Goal: Find specific page/section: Find specific page/section

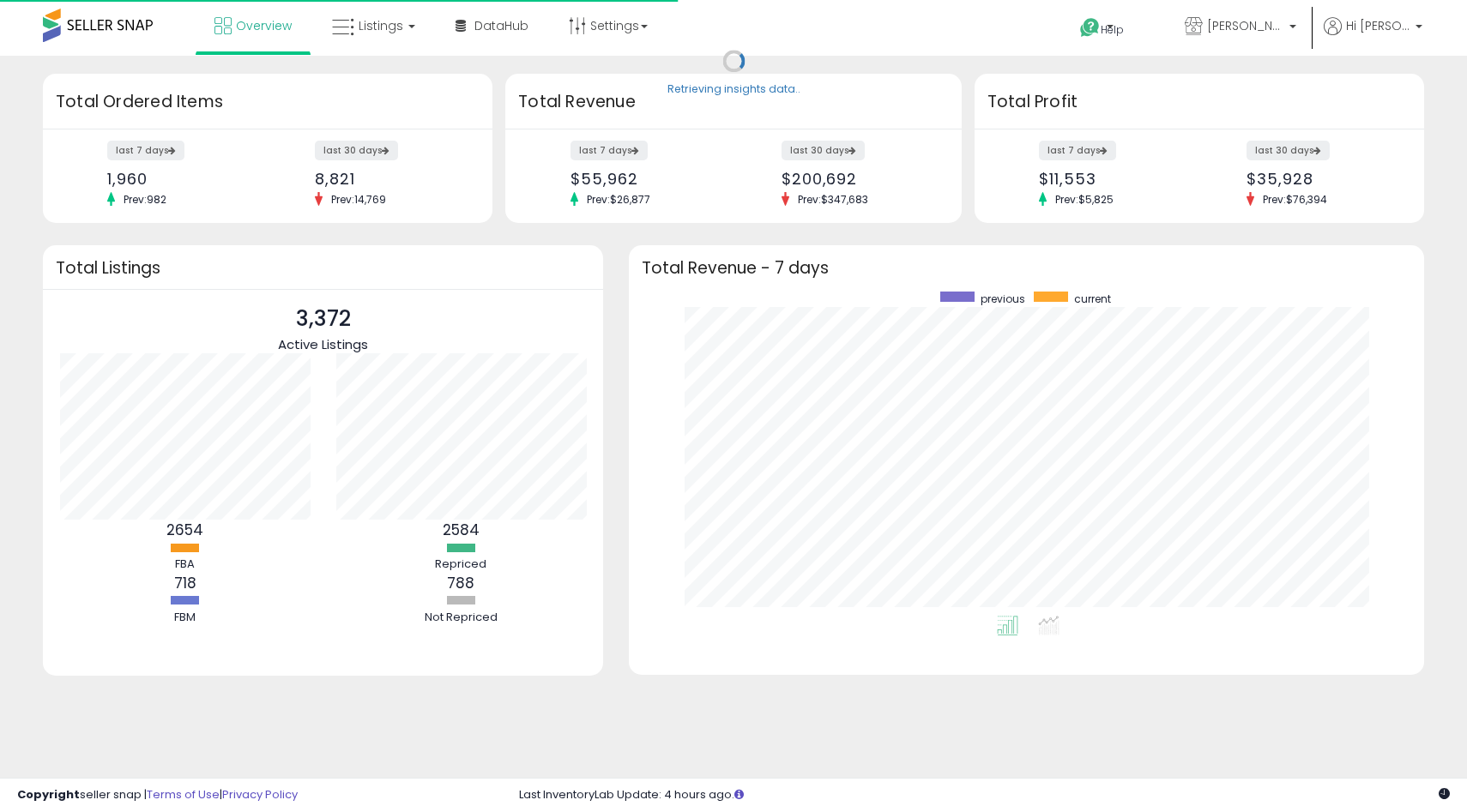
scroll to position [324, 761]
click at [384, 41] on link "Listings" at bounding box center [373, 26] width 109 height 51
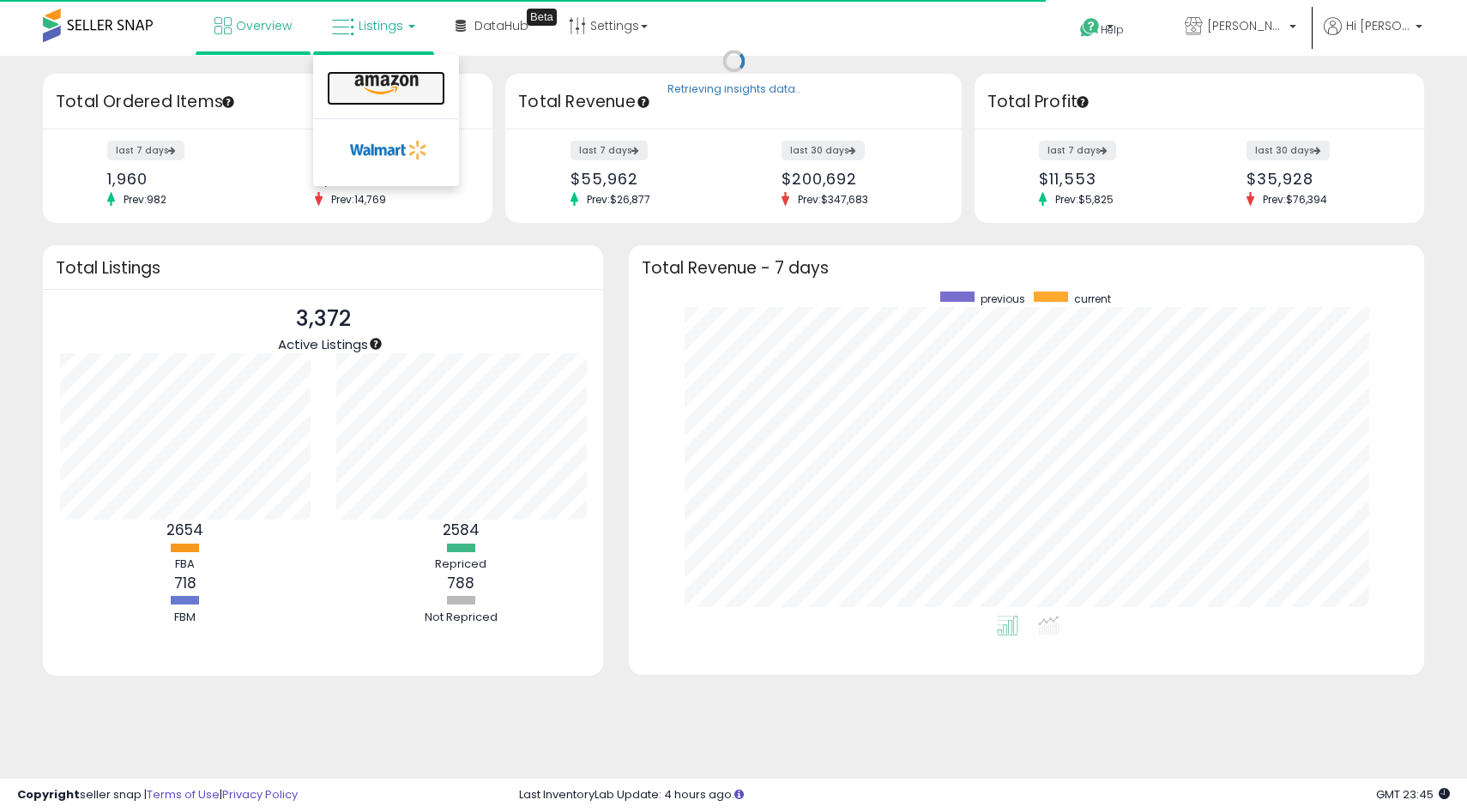
click at [379, 73] on icon at bounding box center [386, 84] width 74 height 22
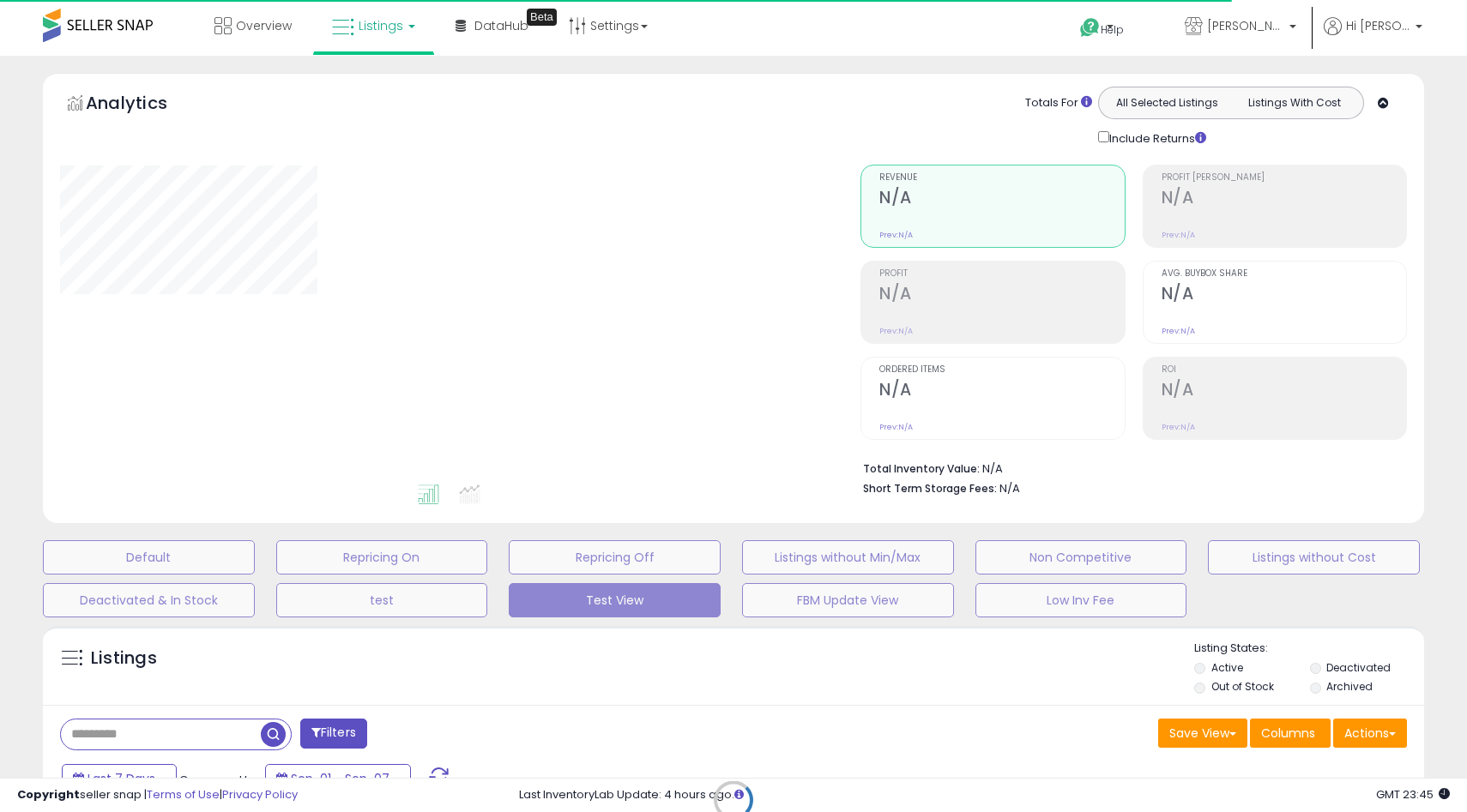
click at [182, 719] on div "Retrieving listings data.." at bounding box center [734, 813] width 1407 height 391
click at [176, 731] on div "Retrieving listings data.." at bounding box center [734, 813] width 1407 height 391
click at [140, 729] on div "Retrieving listings data.." at bounding box center [734, 813] width 1407 height 391
click at [120, 735] on div "Retrieving listings data.." at bounding box center [734, 813] width 1407 height 391
click at [150, 731] on div "Retrieving listings data.." at bounding box center [734, 813] width 1407 height 391
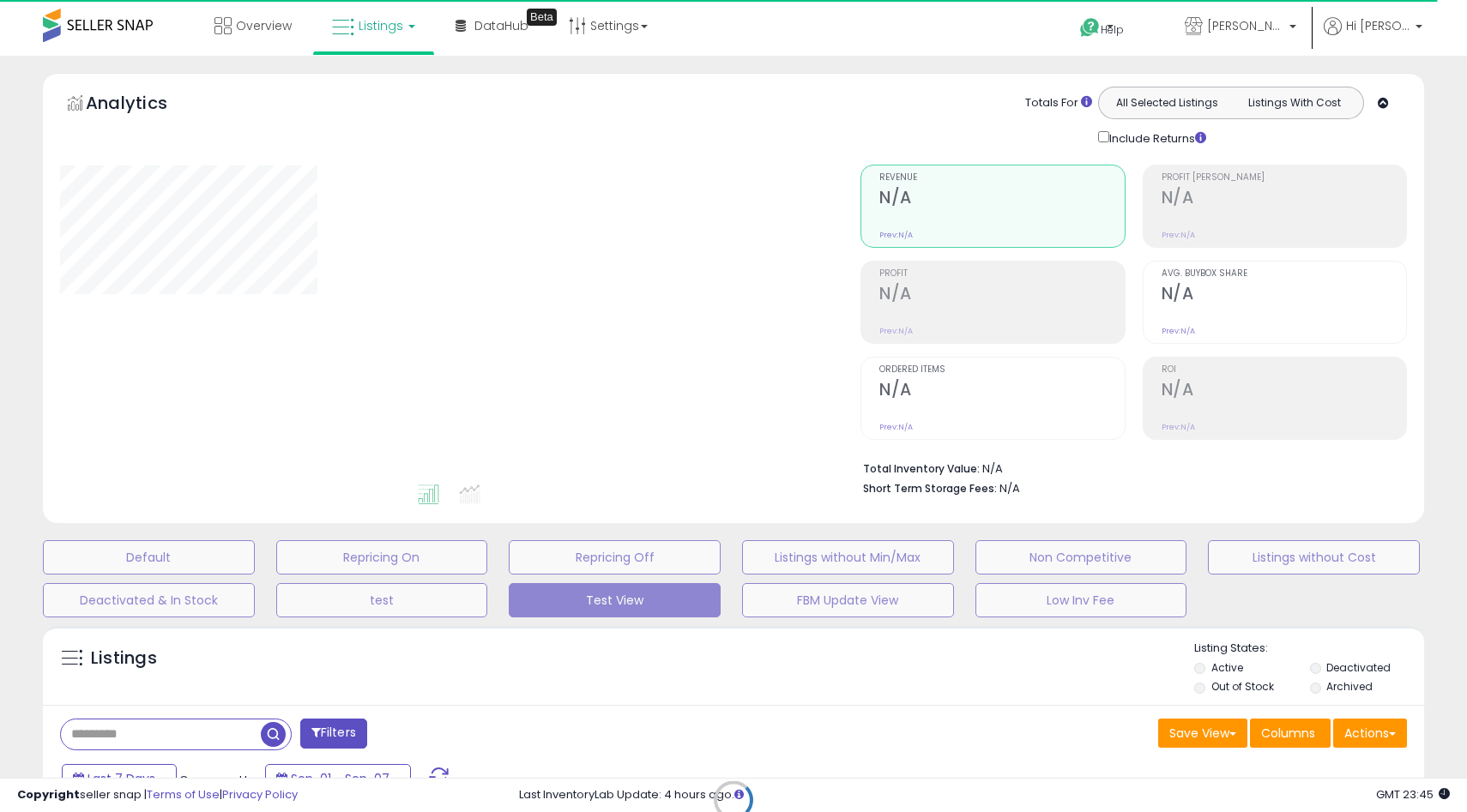
click at [122, 729] on div "Retrieving listings data.." at bounding box center [734, 813] width 1407 height 391
click at [152, 729] on div "Retrieving listings data.." at bounding box center [734, 813] width 1407 height 391
click at [147, 731] on div "Retrieving listings data.." at bounding box center [734, 813] width 1407 height 391
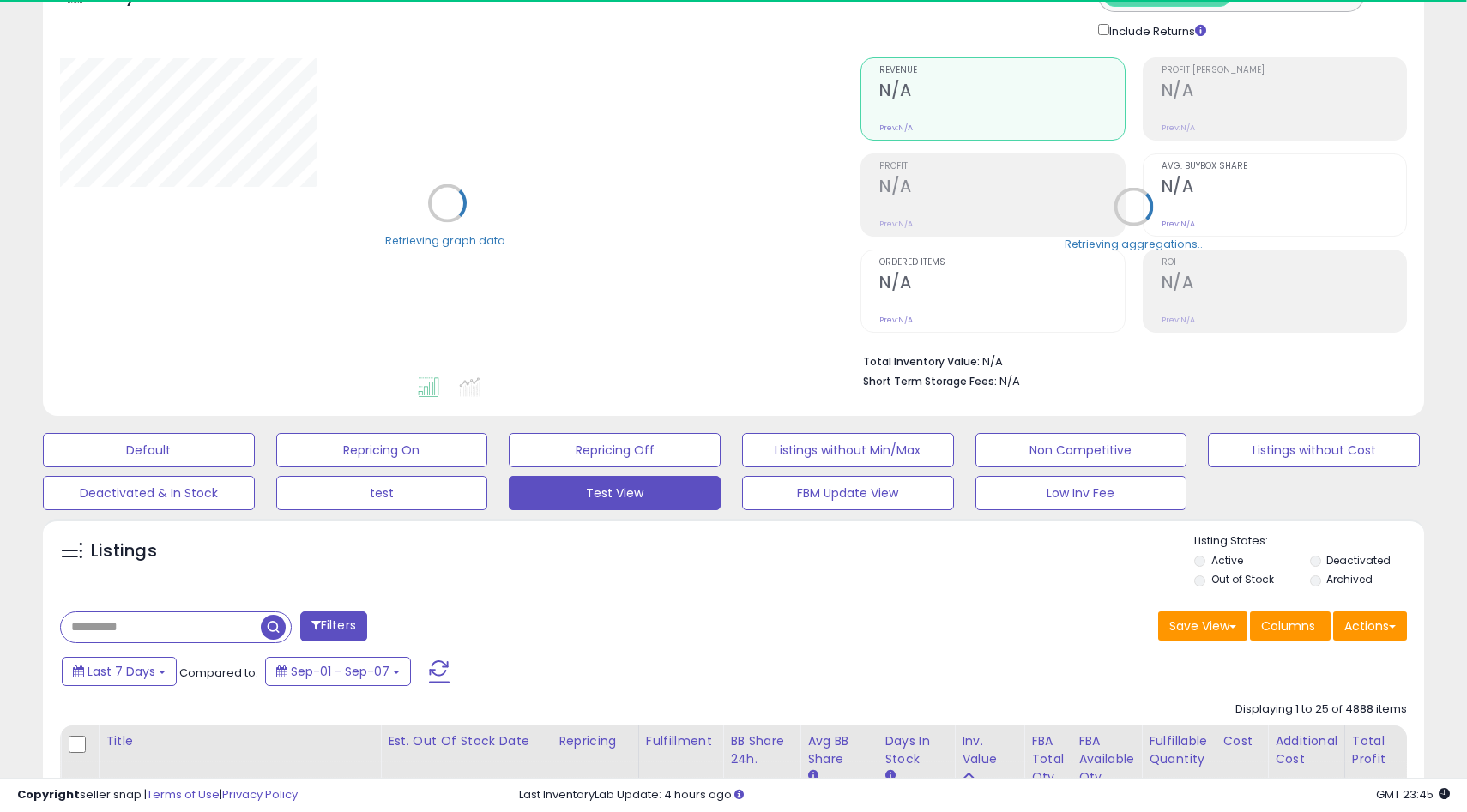
scroll to position [111, 0]
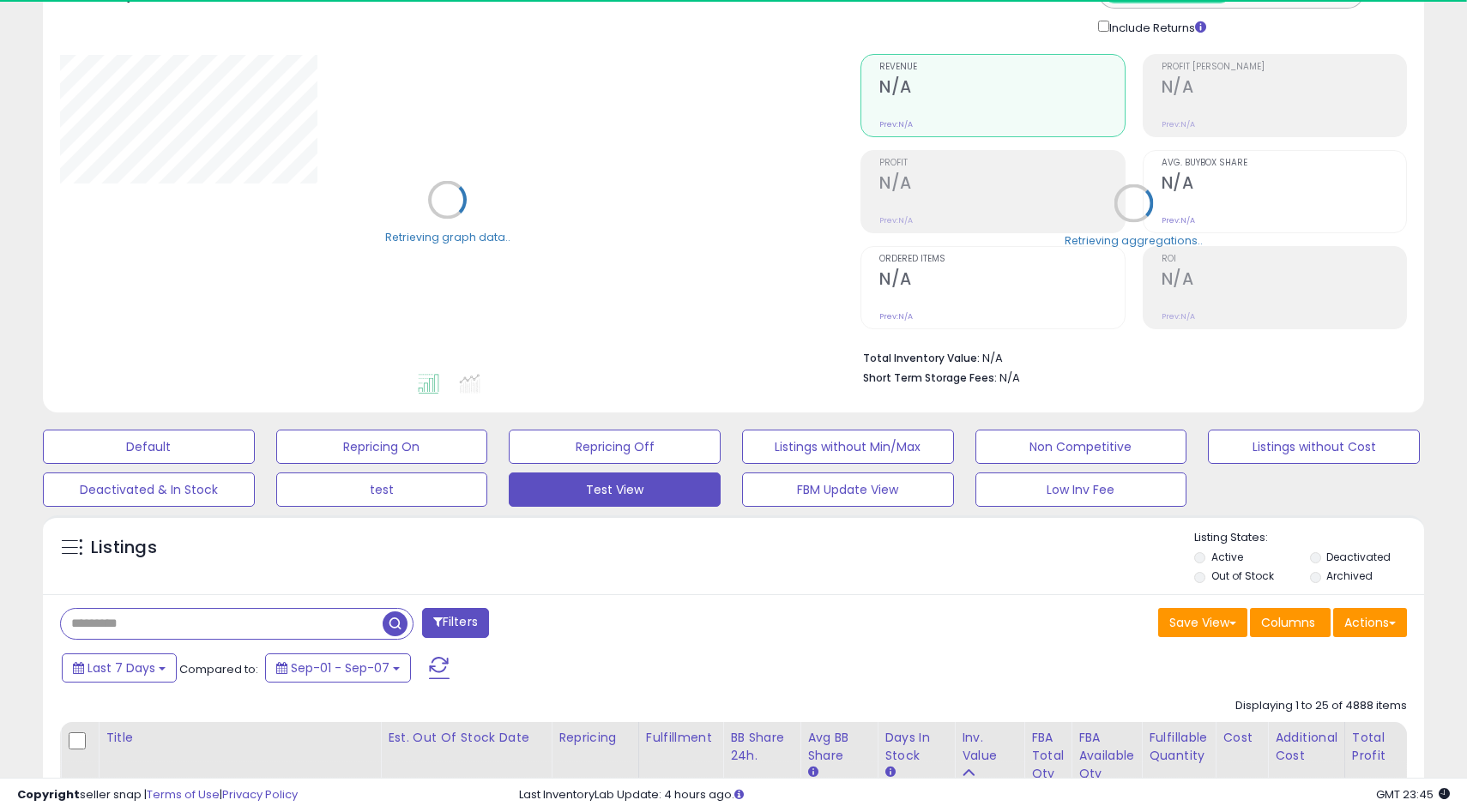
click at [128, 628] on input "text" at bounding box center [221, 624] width 322 height 30
paste input "**********"
type input "**********"
click at [408, 629] on span "button" at bounding box center [406, 623] width 25 height 25
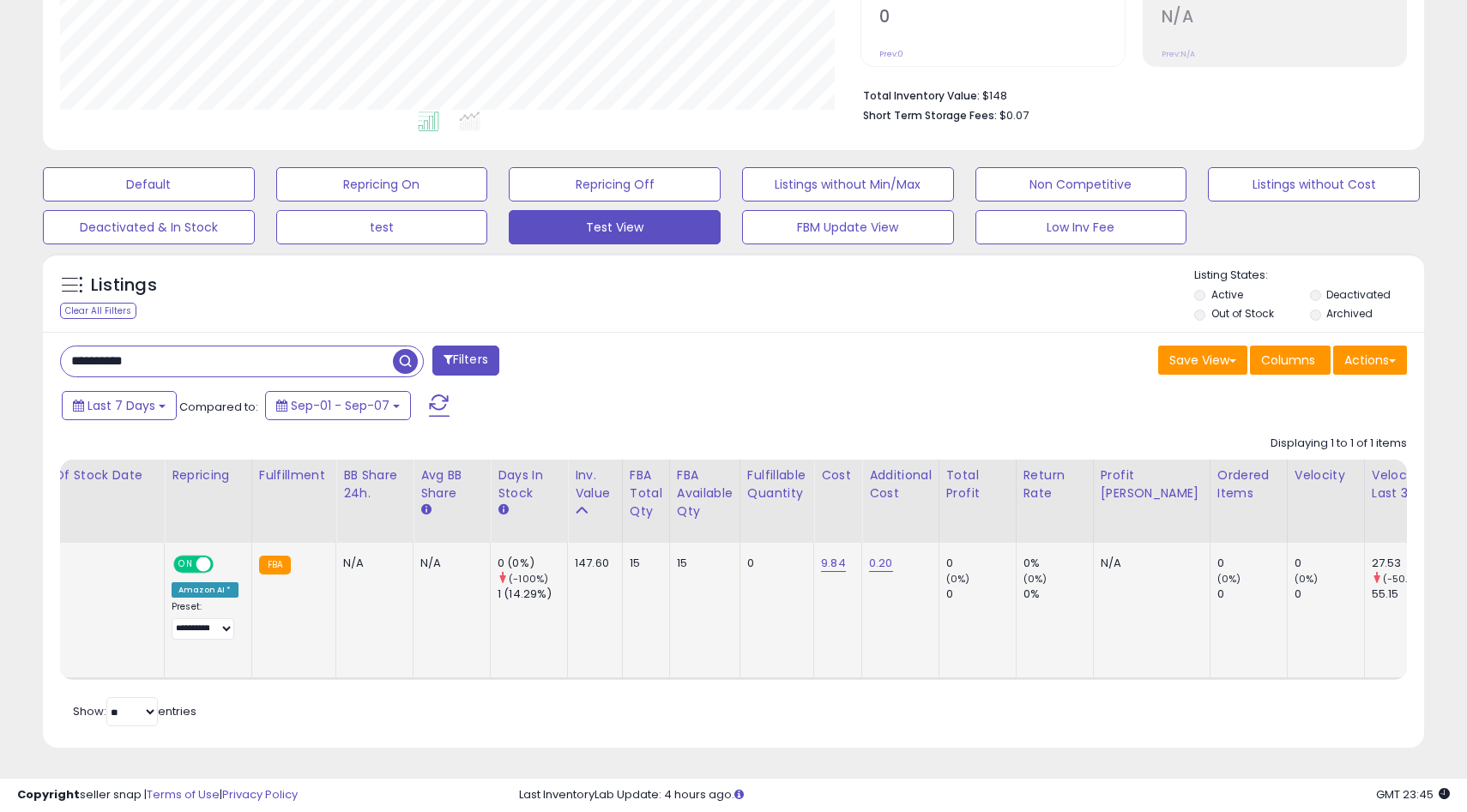
scroll to position [0, 391]
